Goal: Task Accomplishment & Management: Use online tool/utility

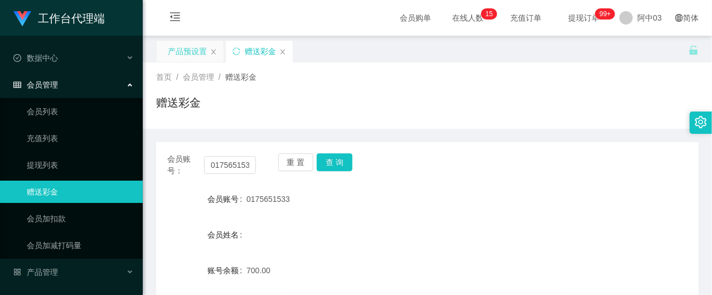
click at [201, 59] on div "产品预设置" at bounding box center [187, 51] width 39 height 21
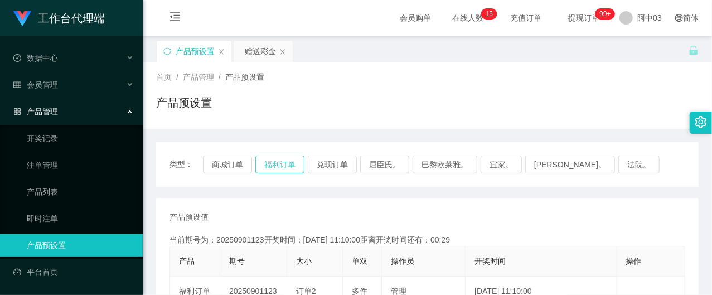
click at [277, 167] on button "福利订单" at bounding box center [279, 165] width 49 height 18
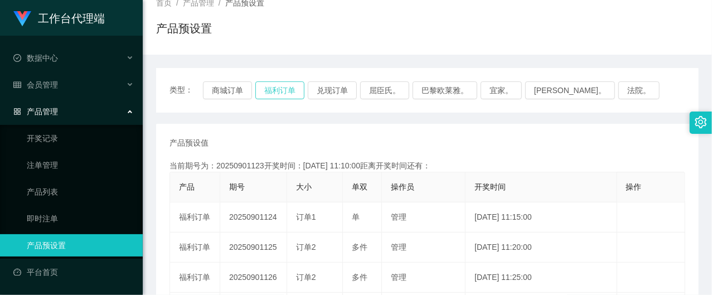
scroll to position [148, 0]
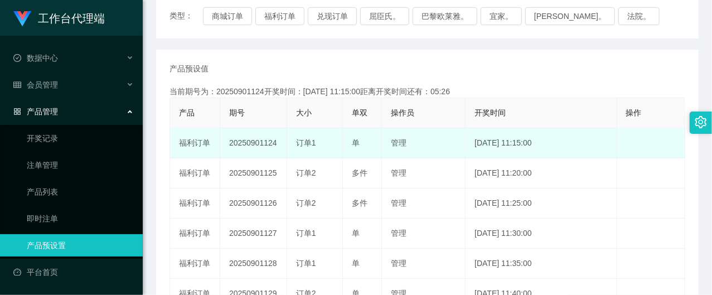
click at [261, 143] on td "20250901124" at bounding box center [253, 143] width 67 height 30
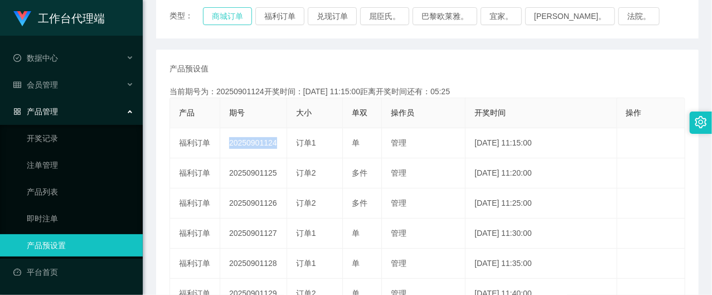
copy td "20250901124"
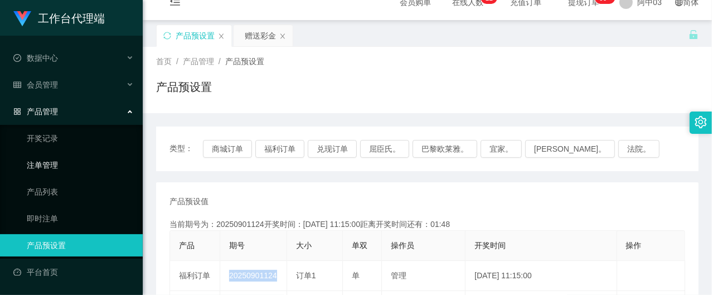
scroll to position [0, 0]
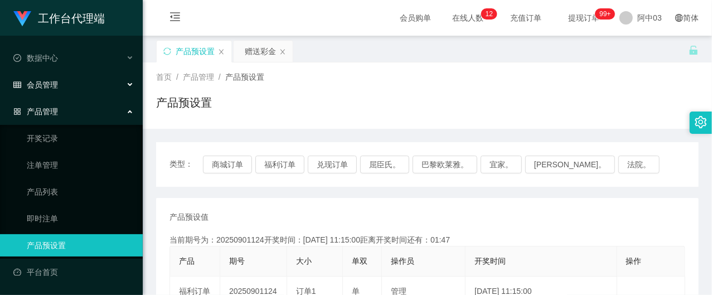
click at [76, 88] on div "会员管理" at bounding box center [71, 85] width 143 height 22
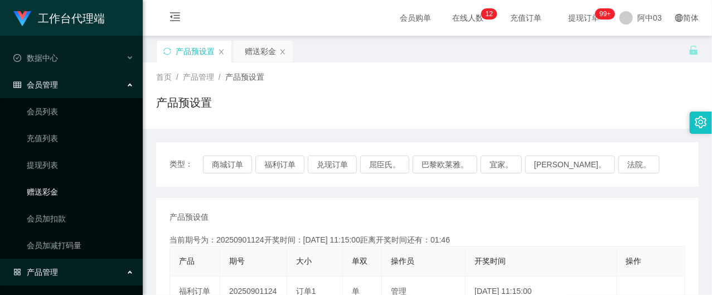
click at [54, 190] on link "赠送彩金" at bounding box center [80, 192] width 107 height 22
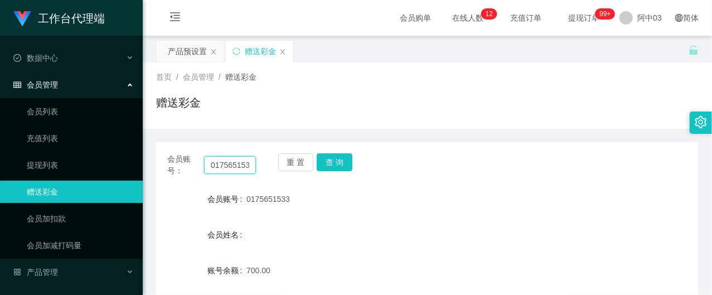
drag, startPoint x: 248, startPoint y: 163, endPoint x: 155, endPoint y: 159, distance: 92.6
click at [155, 159] on main "关闭左侧 关闭右侧 关闭其它 刷新页面 产品预设置 赠送彩金 首页 / 会员管理 / 赠送彩金 / 赠送彩金 会员账号： 0175651533 重 置 查 询…" at bounding box center [427, 224] width 569 height 377
type input "3"
drag, startPoint x: 217, startPoint y: 161, endPoint x: 195, endPoint y: 159, distance: 22.4
click at [195, 159] on div "会员账号： 3" at bounding box center [211, 164] width 89 height 23
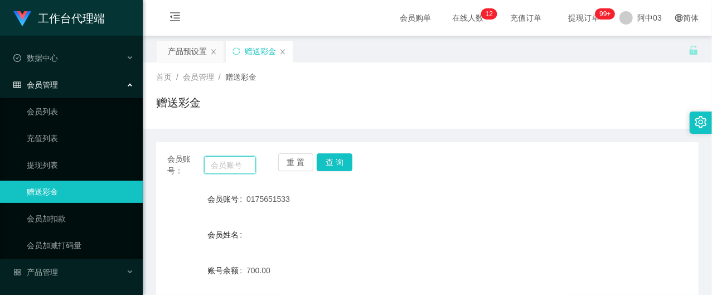
paste input "aefanyl"
type input "aefanyl"
click at [326, 162] on button "查 询" at bounding box center [335, 162] width 36 height 18
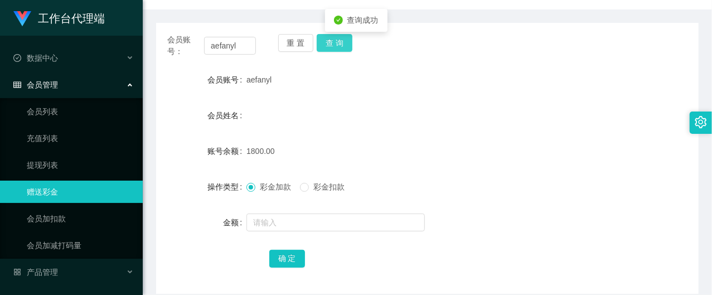
scroll to position [148, 0]
